Goal: Communication & Community: Answer question/provide support

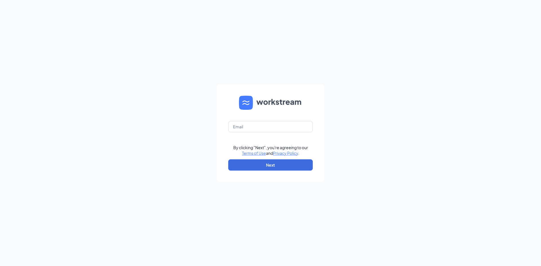
click at [260, 120] on form "By clicking "Next", you're agreeing to our Terms of Use and Privacy Policy . Ne…" at bounding box center [270, 134] width 107 height 98
click at [264, 128] on input "text" at bounding box center [270, 126] width 85 height 11
type input "[EMAIL_ADDRESS][DOMAIN_NAME]"
click at [272, 169] on button "Next" at bounding box center [270, 165] width 85 height 11
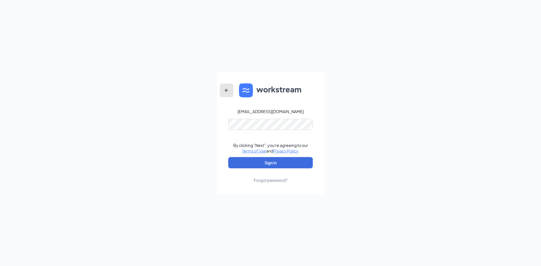
click at [228, 88] on icon "ArrowLeftNew" at bounding box center [226, 90] width 7 height 7
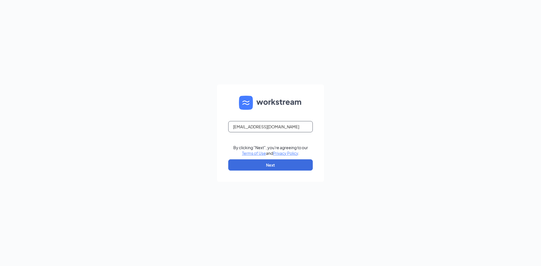
click at [249, 127] on input "[EMAIL_ADDRESS][DOMAIN_NAME]" at bounding box center [270, 126] width 85 height 11
type input "[EMAIL_ADDRESS][DOMAIN_NAME]"
click at [286, 162] on button "Next" at bounding box center [270, 165] width 85 height 11
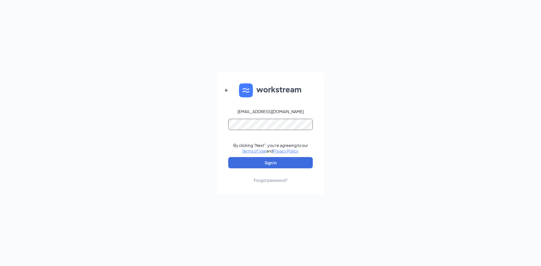
click at [228, 157] on button "Sign In" at bounding box center [270, 162] width 85 height 11
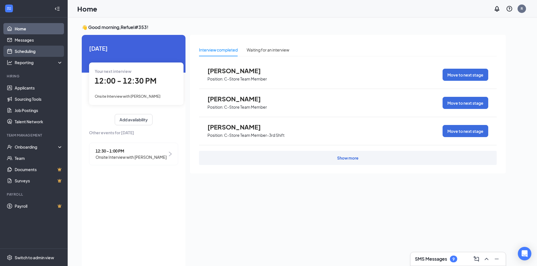
click at [15, 54] on link "Scheduling" at bounding box center [39, 51] width 48 height 11
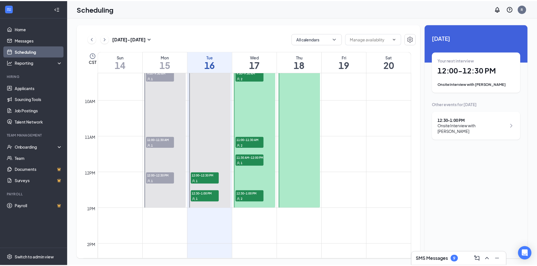
scroll to position [334, 0]
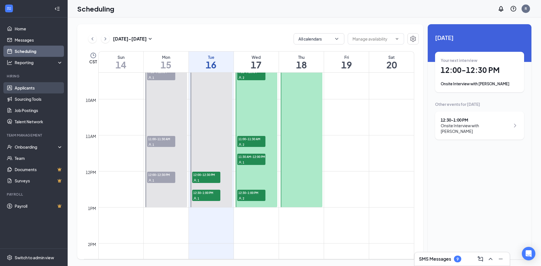
click at [31, 88] on link "Applicants" at bounding box center [39, 87] width 48 height 11
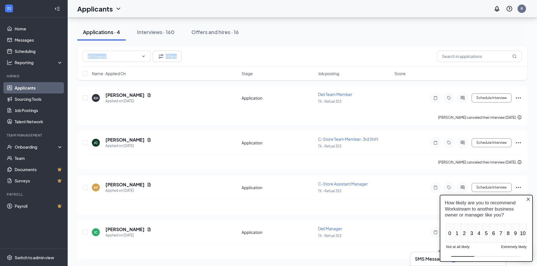
drag, startPoint x: 367, startPoint y: 48, endPoint x: 371, endPoint y: 39, distance: 9.0
click at [371, 39] on div "Applications · 4 Interviews · 160 Offers and hires · 16 Filters Name · Applied …" at bounding box center [302, 130] width 450 height 259
click at [528, 200] on icon "Close button" at bounding box center [528, 199] width 3 height 3
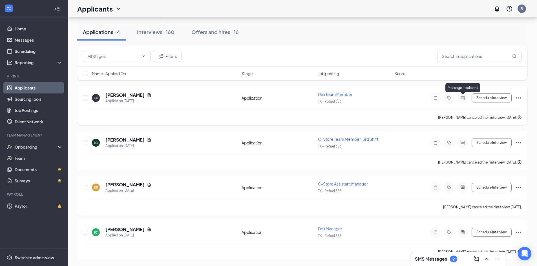
click at [463, 99] on icon "ActiveChat" at bounding box center [463, 98] width 4 height 4
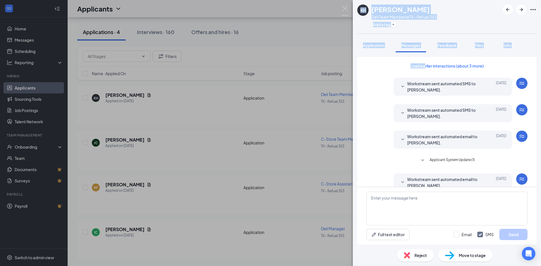
drag, startPoint x: 463, startPoint y: 99, endPoint x: 403, endPoint y: 45, distance: 80.6
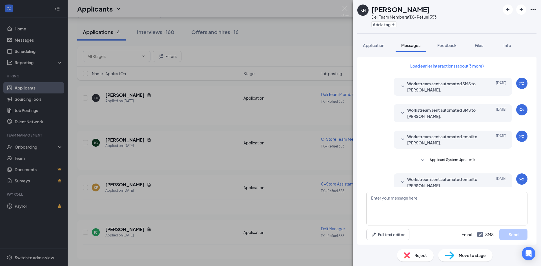
click at [360, 97] on div "Load earlier interactions (about 3 more) Workstream sent automated SMS to [PERS…" at bounding box center [446, 122] width 179 height 130
click at [346, 37] on div "KH [PERSON_NAME] Deli Team Member at [GEOGRAPHIC_DATA] - Refuel 353 Add a tag A…" at bounding box center [270, 133] width 541 height 266
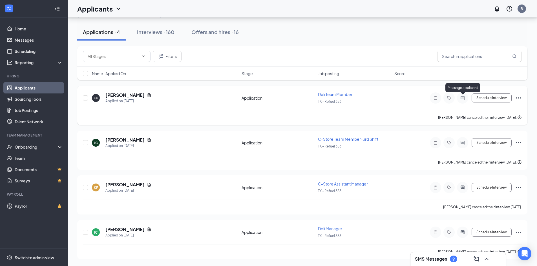
click at [462, 98] on icon "ActiveChat" at bounding box center [462, 98] width 7 height 5
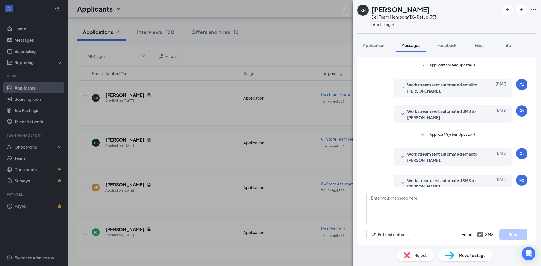
scroll to position [122, 0]
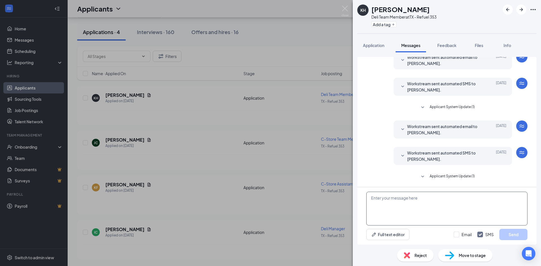
click at [428, 217] on textarea at bounding box center [446, 209] width 161 height 34
type textarea "H"
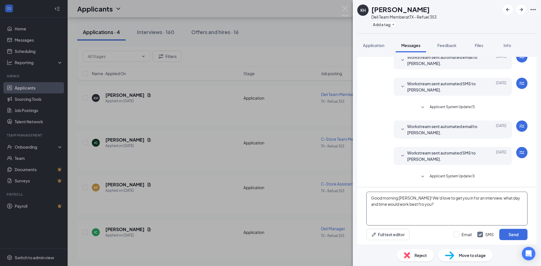
click at [406, 206] on textarea "Good morning [PERSON_NAME]! We'd love to get you in for an interview, what day …" at bounding box center [446, 209] width 161 height 34
click at [408, 207] on textarea "Good morning [PERSON_NAME]! We'd love to get you in for an interview, what day …" at bounding box center [446, 209] width 161 height 34
type textarea "Good morning [PERSON_NAME]! We'd love to get you in for an interview, what day …"
click at [514, 233] on button "Send" at bounding box center [514, 234] width 28 height 11
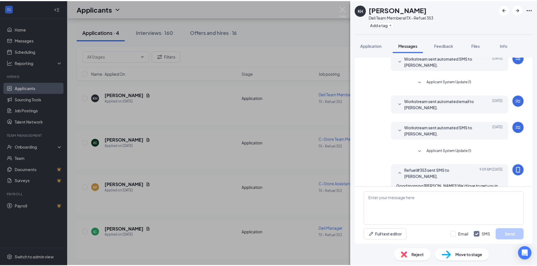
scroll to position [159, 0]
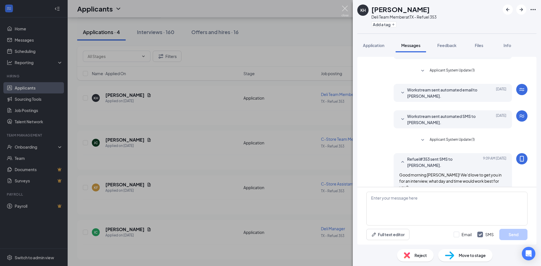
click at [345, 9] on img at bounding box center [345, 11] width 7 height 11
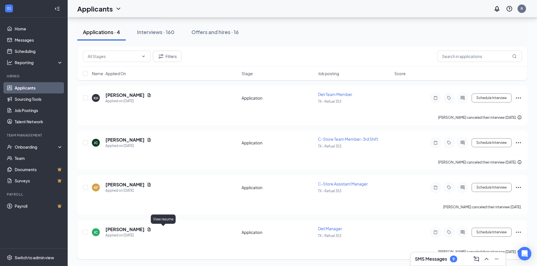
click at [151, 229] on icon "Document" at bounding box center [149, 230] width 5 height 5
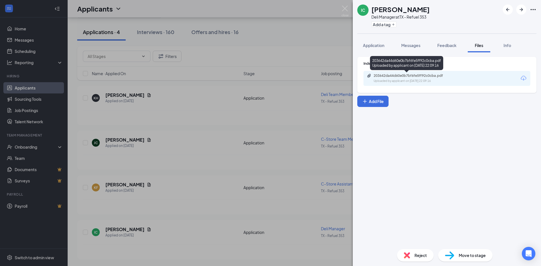
click at [405, 79] on div "Uploaded by applicant on [DATE] 22:09:16" at bounding box center [416, 81] width 85 height 5
click at [343, 8] on img at bounding box center [345, 11] width 7 height 11
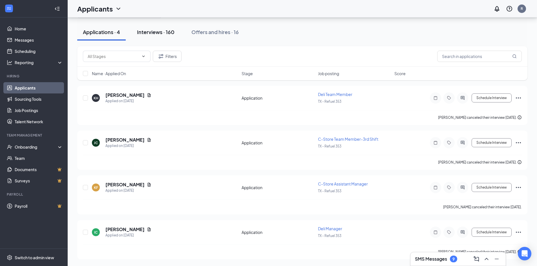
click at [174, 30] on div "Interviews · 160" at bounding box center [155, 31] width 37 height 7
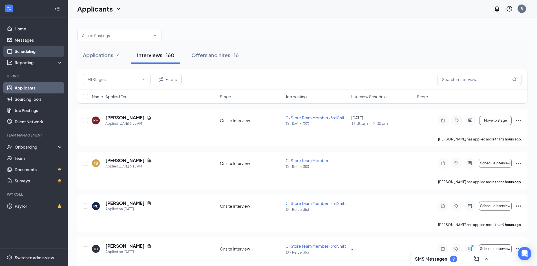
click at [52, 50] on link "Scheduling" at bounding box center [39, 51] width 48 height 11
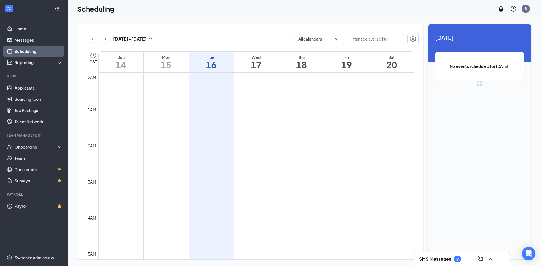
scroll to position [277, 0]
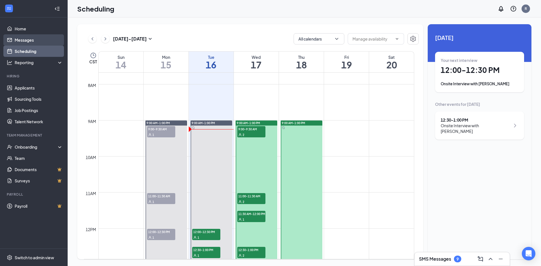
click at [55, 42] on link "Messages" at bounding box center [39, 39] width 48 height 11
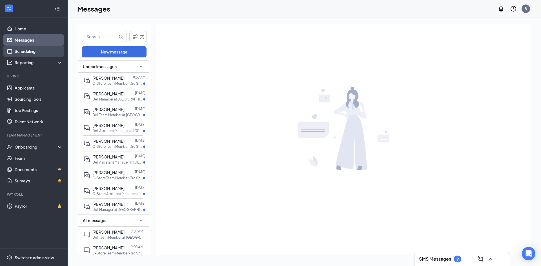
click at [51, 51] on link "Scheduling" at bounding box center [39, 51] width 48 height 11
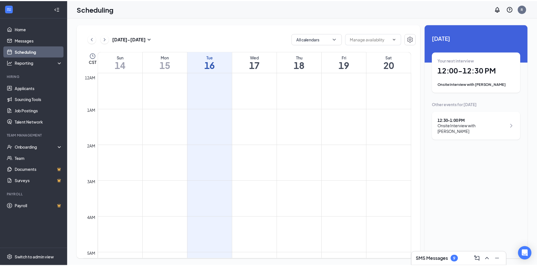
scroll to position [277, 0]
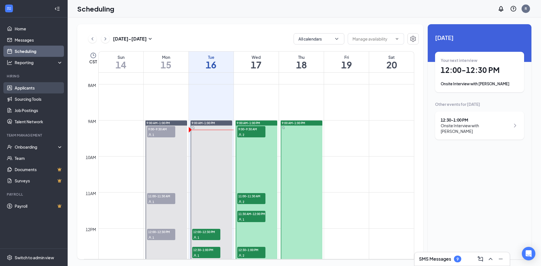
click at [57, 87] on link "Applicants" at bounding box center [39, 87] width 48 height 11
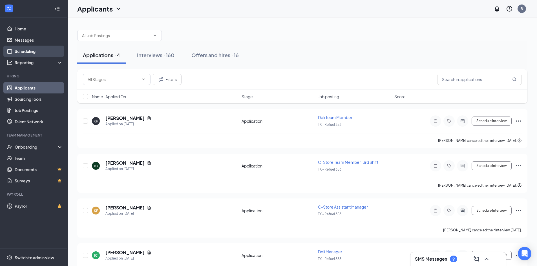
click at [16, 54] on link "Scheduling" at bounding box center [39, 51] width 48 height 11
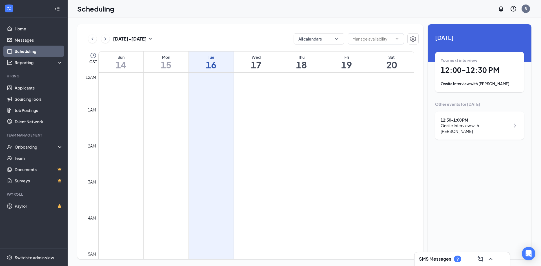
scroll to position [277, 0]
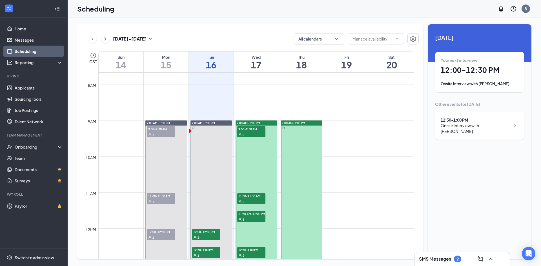
click at [491, 85] on div "Onsite Interview with [PERSON_NAME]" at bounding box center [480, 84] width 78 height 6
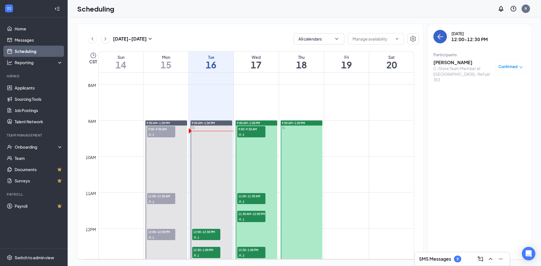
click at [443, 36] on icon "ArrowLeft" at bounding box center [440, 36] width 7 height 7
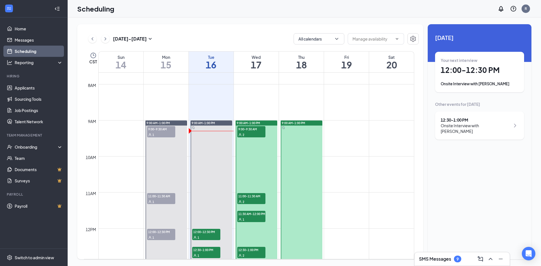
click at [462, 124] on div "Onsite Interview with [PERSON_NAME]" at bounding box center [476, 128] width 70 height 11
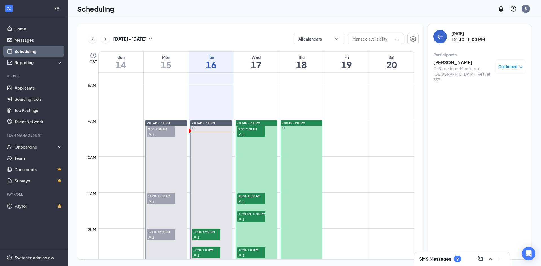
click at [441, 41] on button "back-button" at bounding box center [441, 37] width 14 height 14
